Goal: Task Accomplishment & Management: Manage account settings

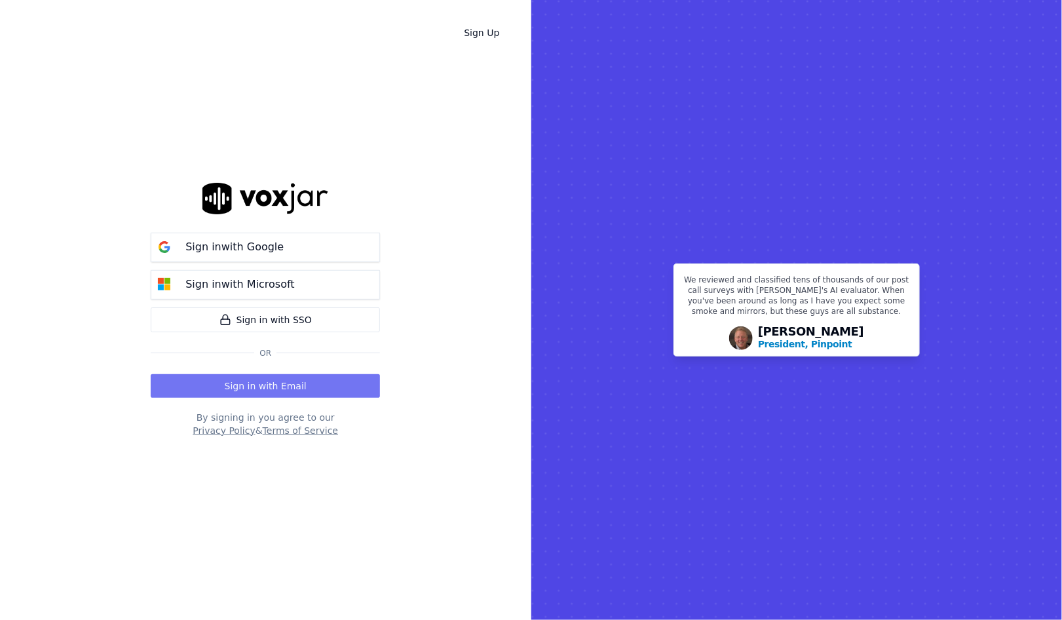
click at [305, 388] on button "Sign in with Email" at bounding box center [265, 386] width 229 height 24
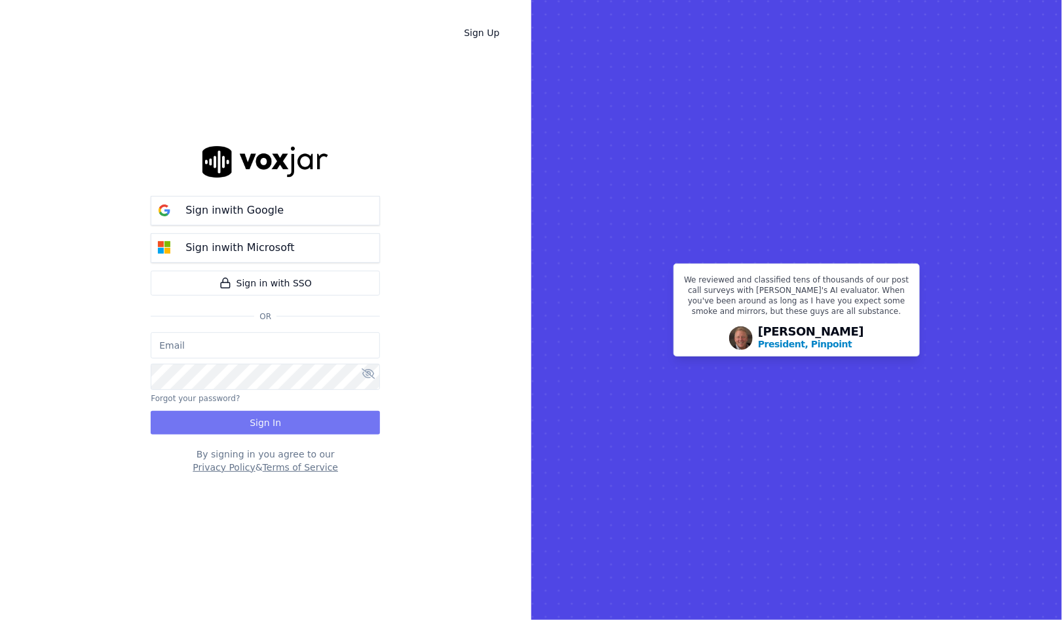
type input "[EMAIL_ADDRESS][DOMAIN_NAME]"
click at [277, 432] on button "Sign In" at bounding box center [265, 423] width 229 height 24
click at [275, 430] on div "[EMAIL_ADDRESS][DOMAIN_NAME] Forgot your password? Sign In" at bounding box center [265, 383] width 229 height 102
